Goal: Register for event/course

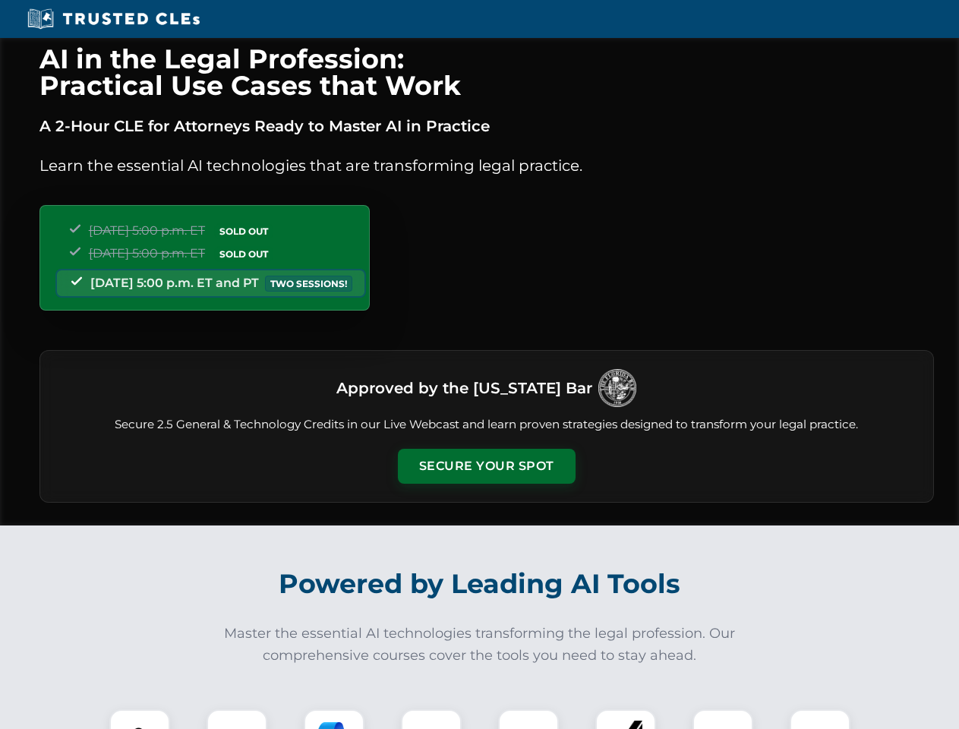
click at [486, 466] on button "Secure Your Spot" at bounding box center [487, 466] width 178 height 35
click at [140, 719] on img at bounding box center [140, 740] width 44 height 44
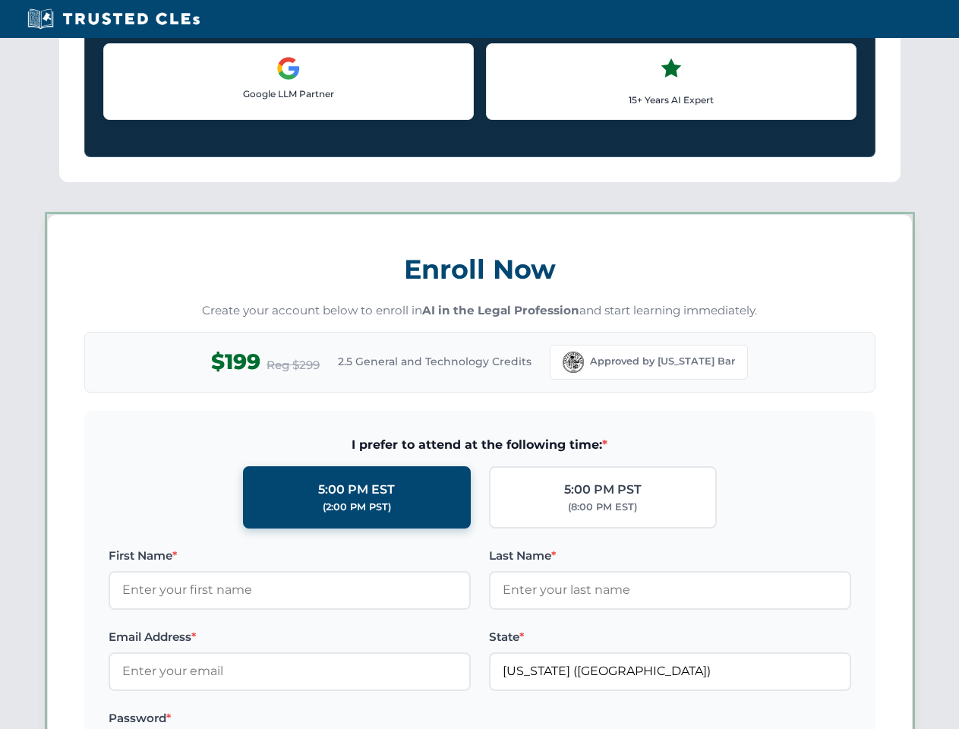
click at [334, 719] on label "Password *" at bounding box center [290, 718] width 362 height 18
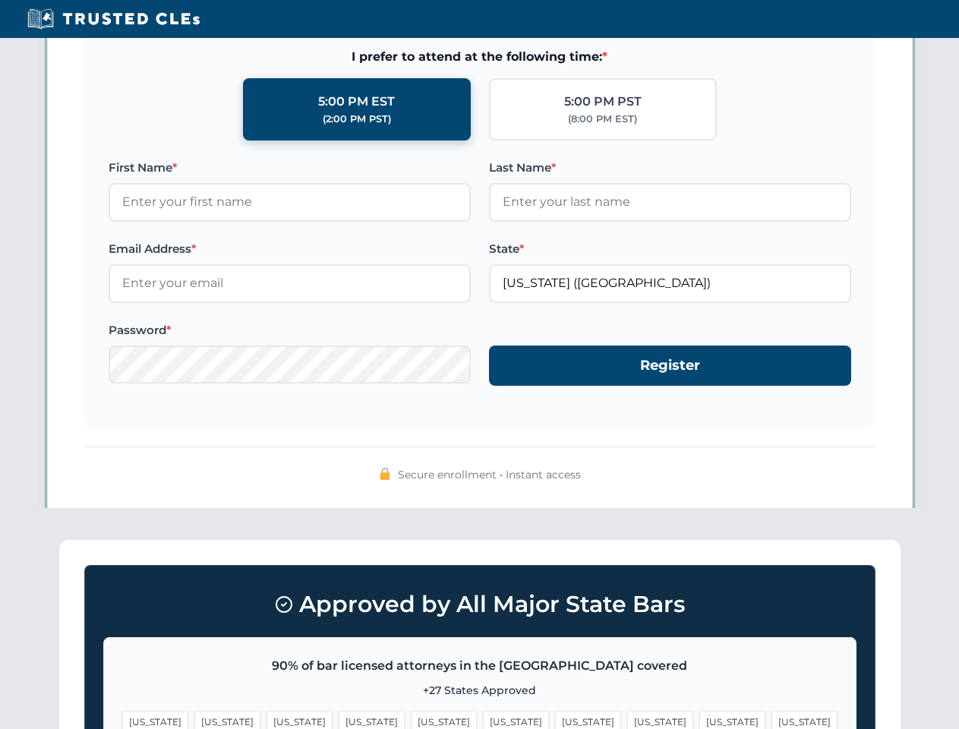
click at [699, 719] on span "[US_STATE]" at bounding box center [732, 722] width 66 height 22
